Goal: Task Accomplishment & Management: Complete application form

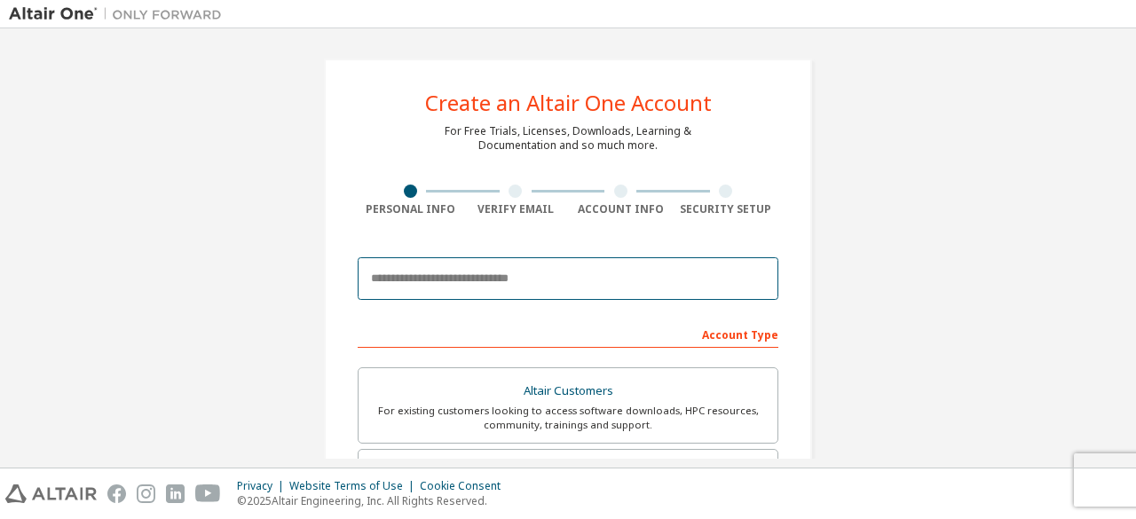
click at [508, 287] on input "email" at bounding box center [568, 278] width 421 height 43
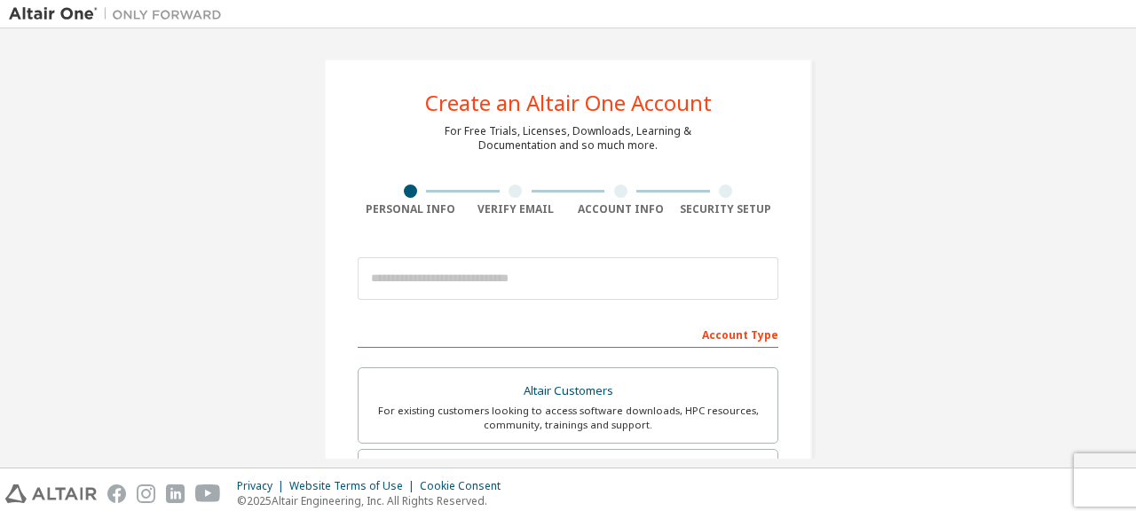
click at [155, 252] on div "Create an Altair One Account For Free Trials, Licenses, Downloads, Learning & D…" at bounding box center [568, 507] width 1118 height 940
click at [503, 200] on div "Verify Email" at bounding box center [516, 201] width 106 height 32
